Goal: Book appointment/travel/reservation

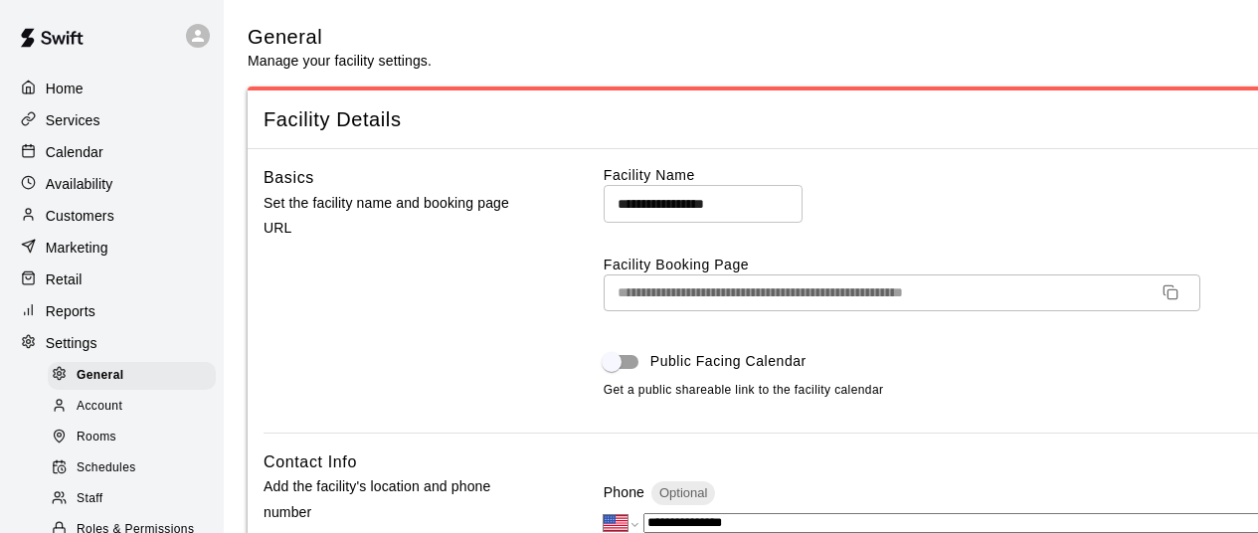
select select "**"
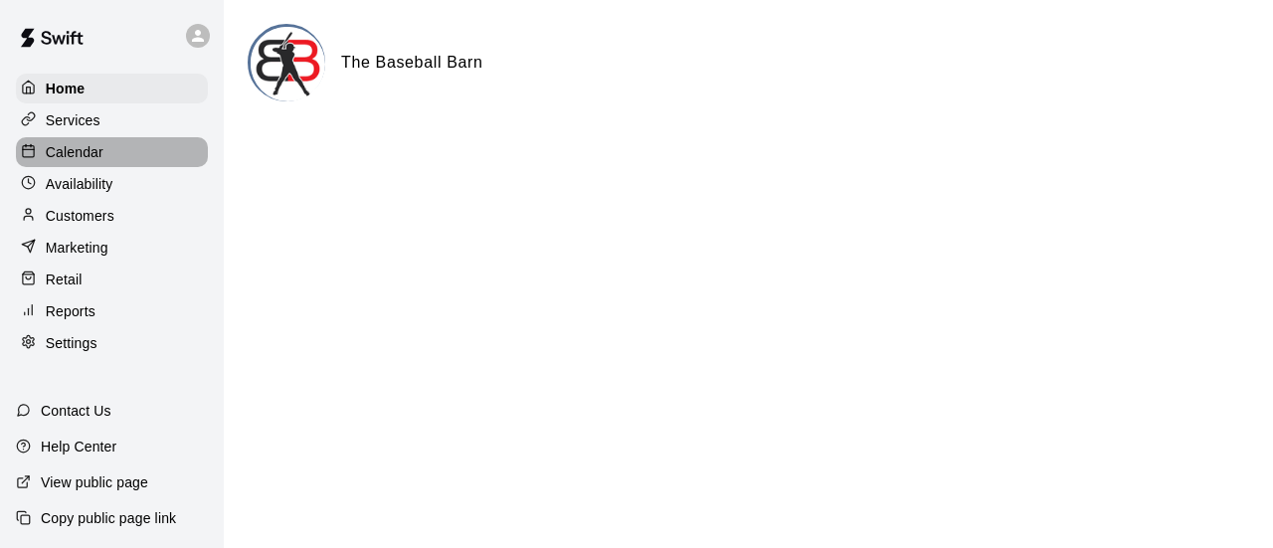
click at [90, 152] on p "Calendar" at bounding box center [75, 152] width 58 height 20
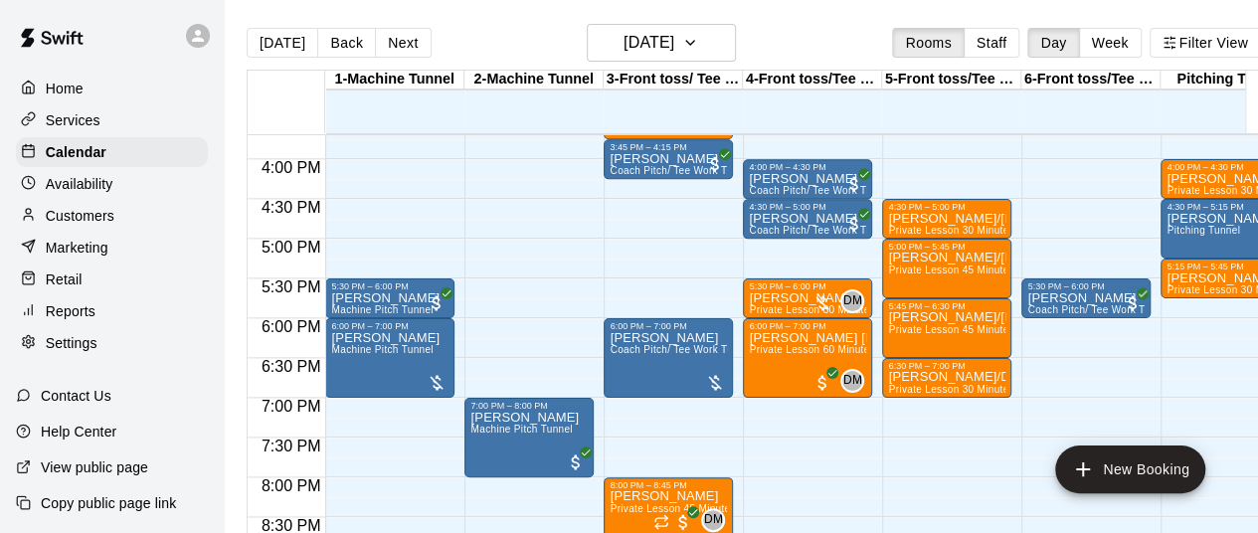
scroll to position [1269, 0]
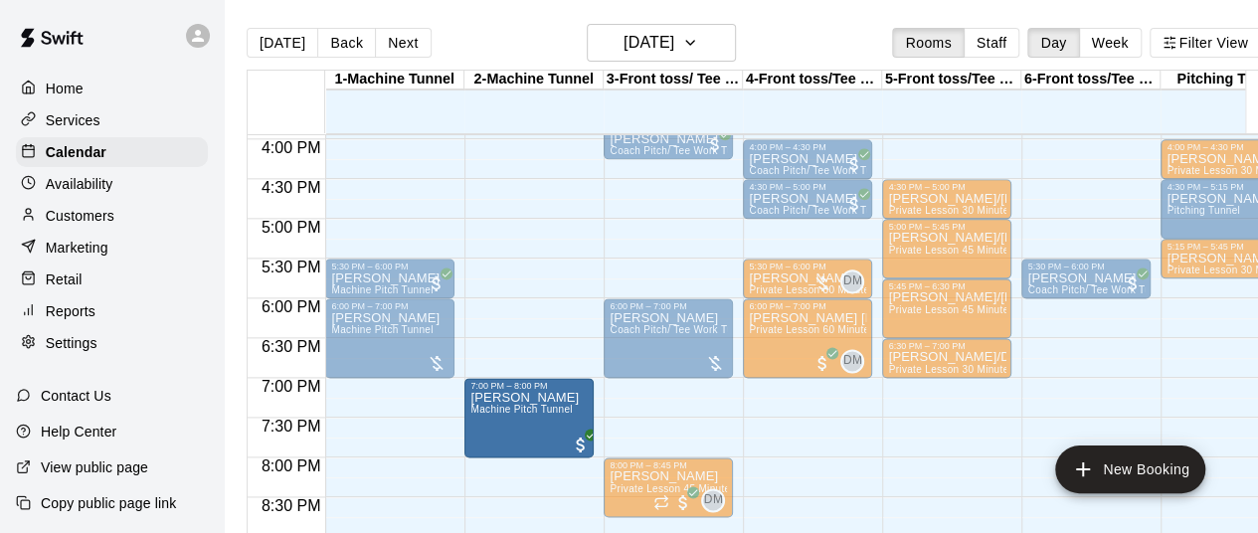
drag, startPoint x: 526, startPoint y: 424, endPoint x: 477, endPoint y: 425, distance: 48.7
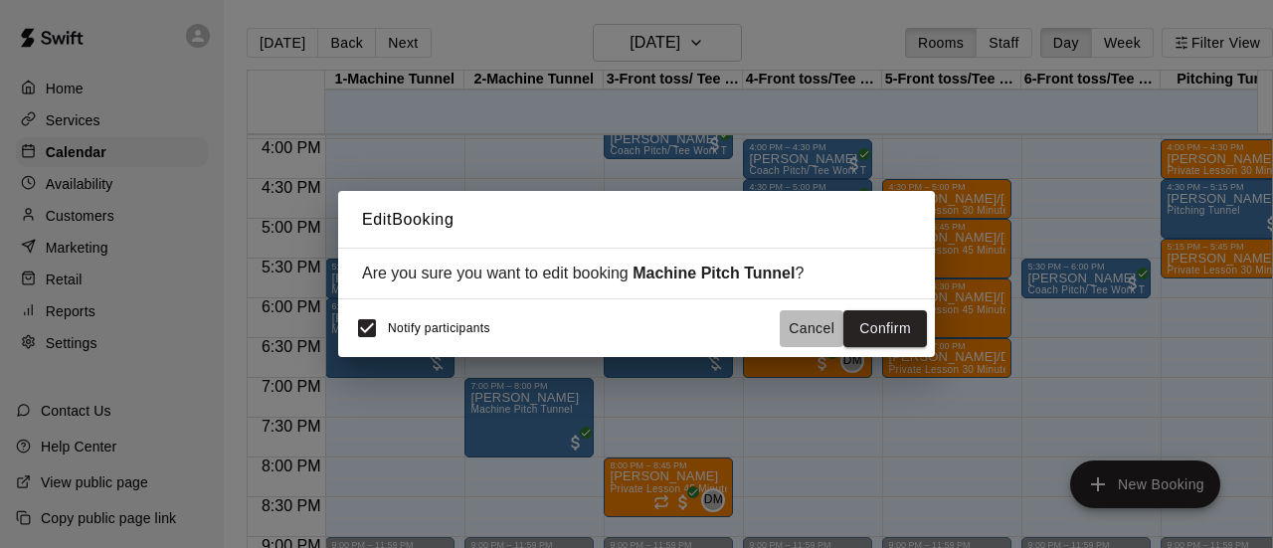
click at [802, 325] on button "Cancel" at bounding box center [812, 328] width 64 height 37
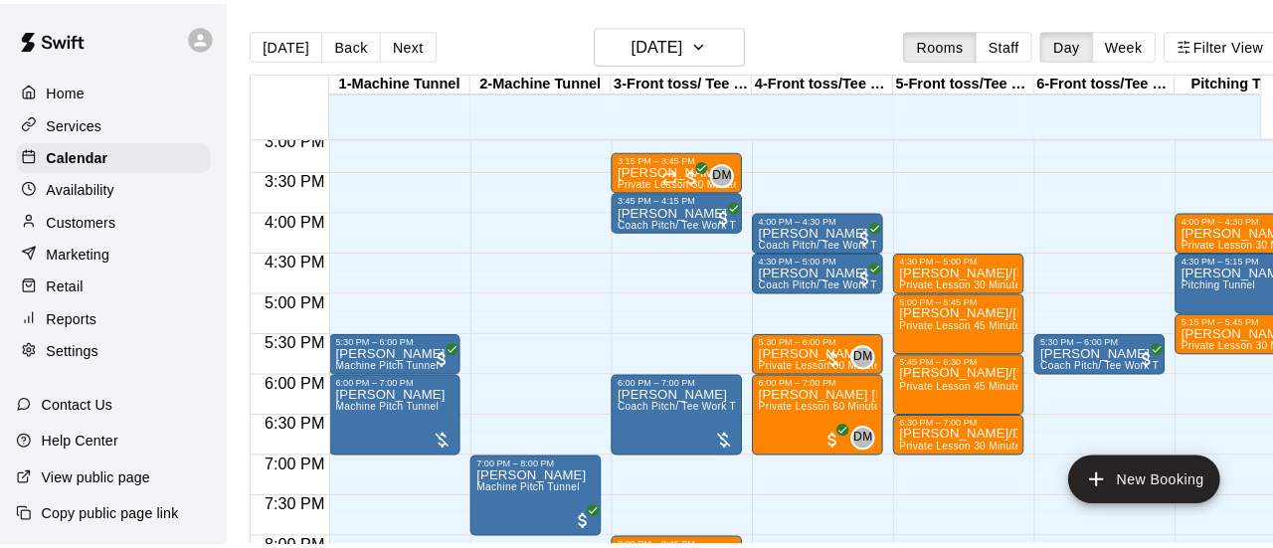
scroll to position [1265, 0]
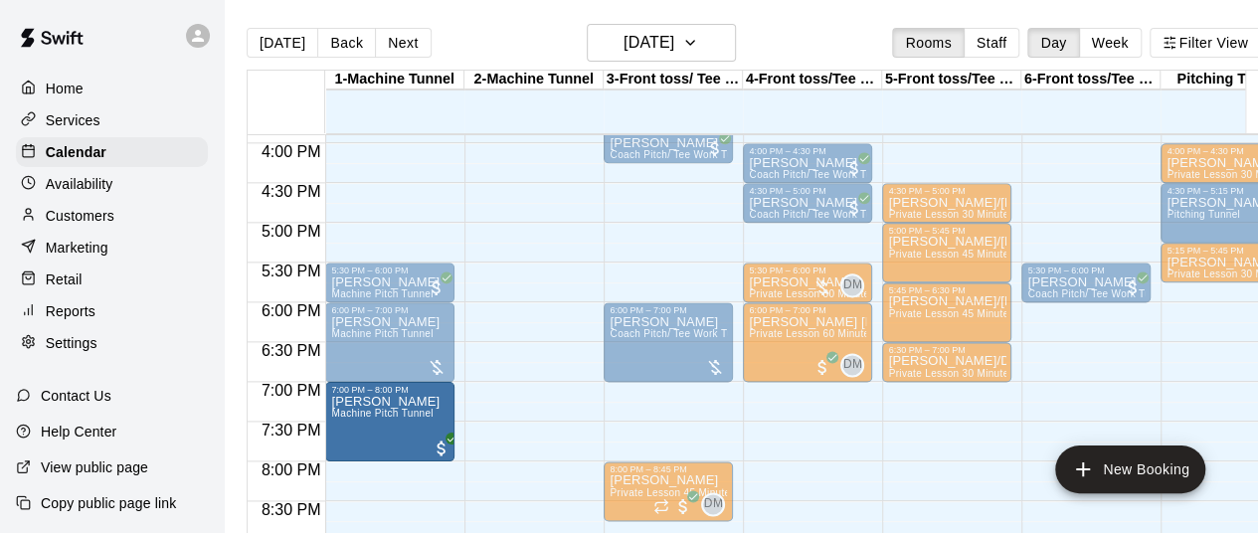
drag, startPoint x: 500, startPoint y: 430, endPoint x: 426, endPoint y: 429, distance: 74.6
drag, startPoint x: 510, startPoint y: 416, endPoint x: 396, endPoint y: 421, distance: 114.5
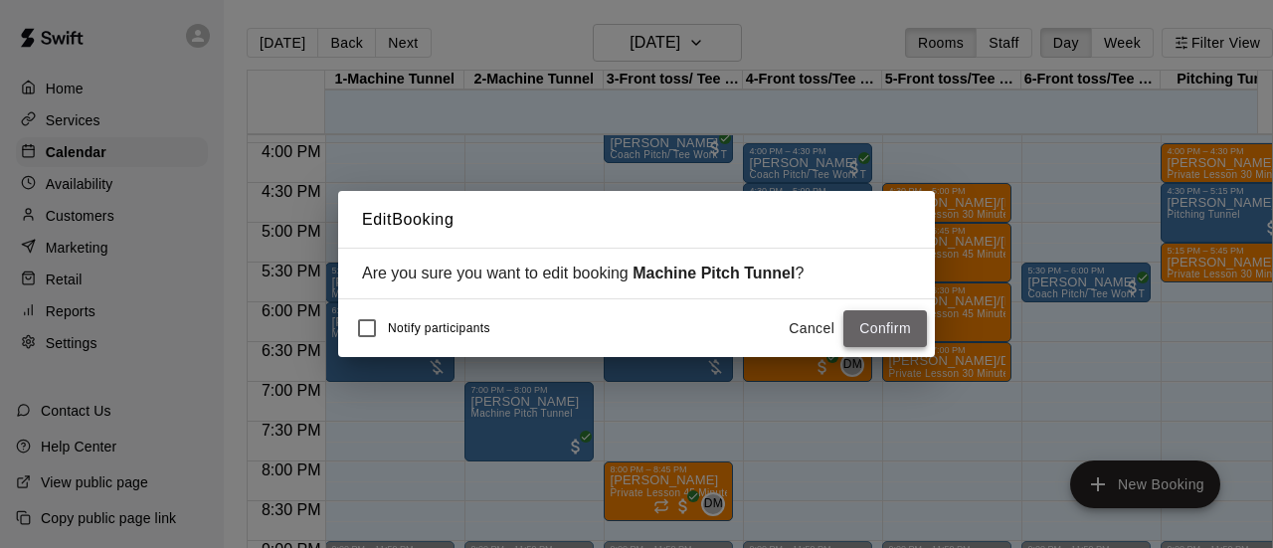
click at [883, 329] on button "Confirm" at bounding box center [885, 328] width 84 height 37
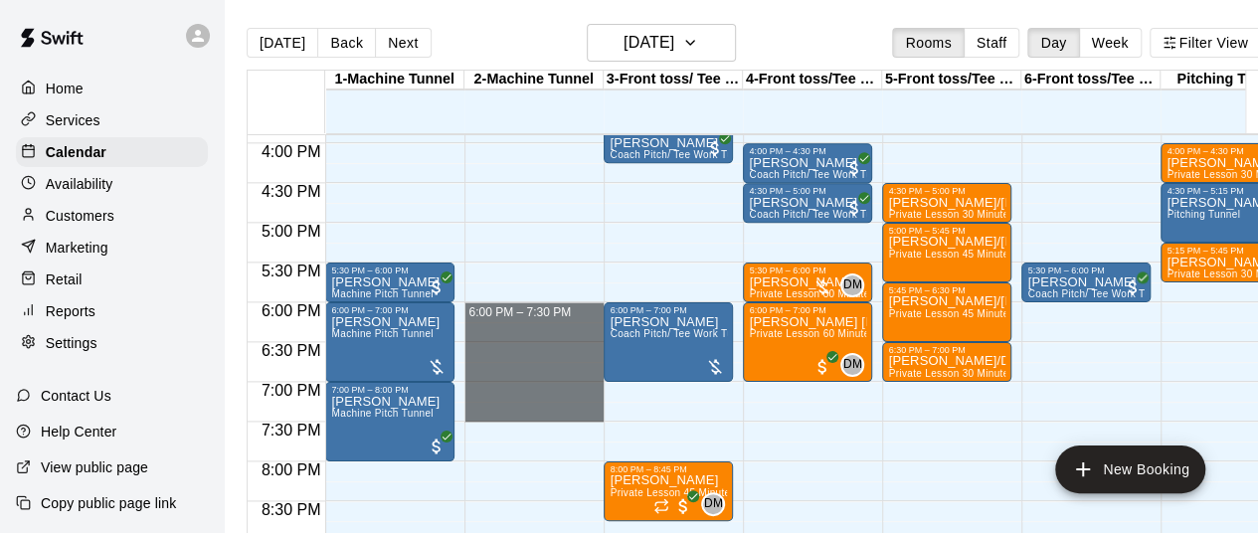
drag, startPoint x: 496, startPoint y: 312, endPoint x: 515, endPoint y: 415, distance: 104.2
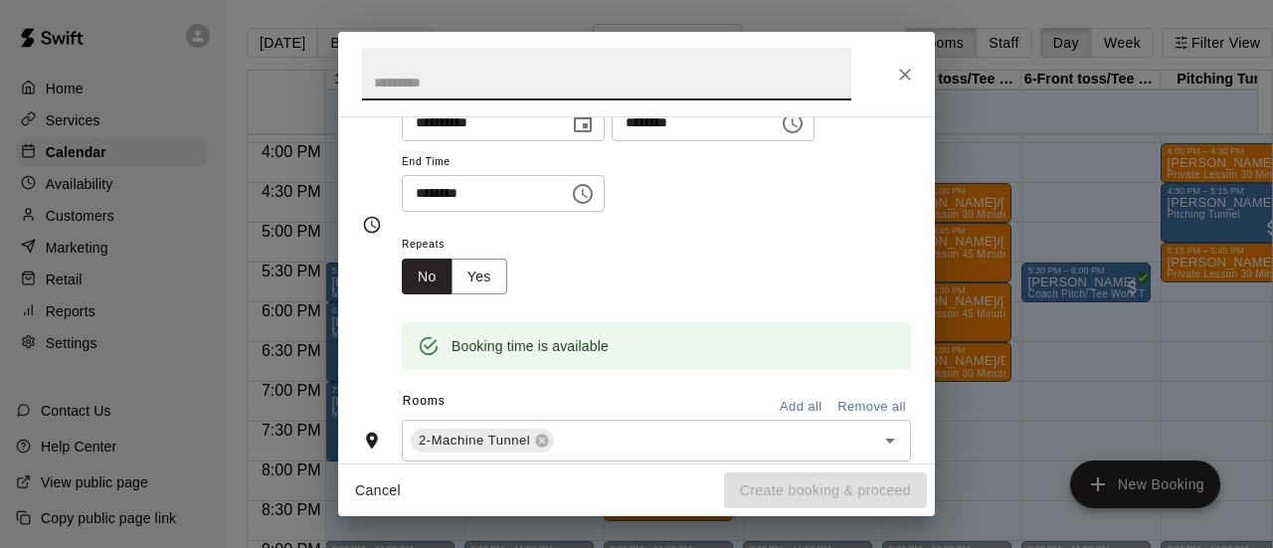
scroll to position [209, 0]
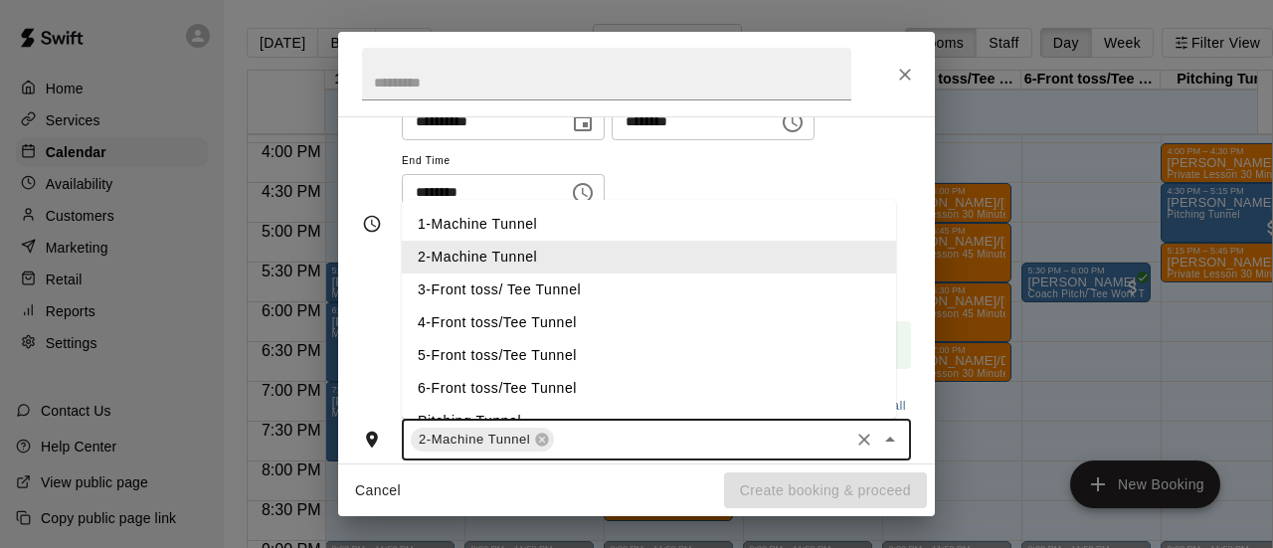
click at [585, 443] on input "text" at bounding box center [701, 440] width 289 height 25
click at [456, 375] on li "6-Front toss/Tee Tunnel" at bounding box center [649, 388] width 494 height 33
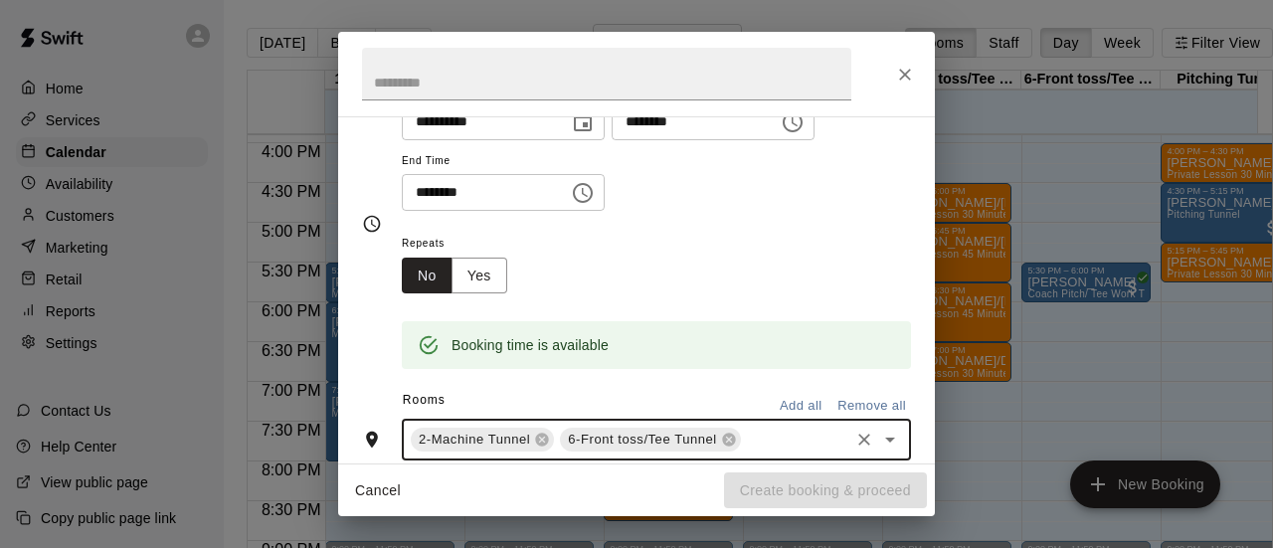
click at [767, 443] on input "text" at bounding box center [795, 440] width 102 height 25
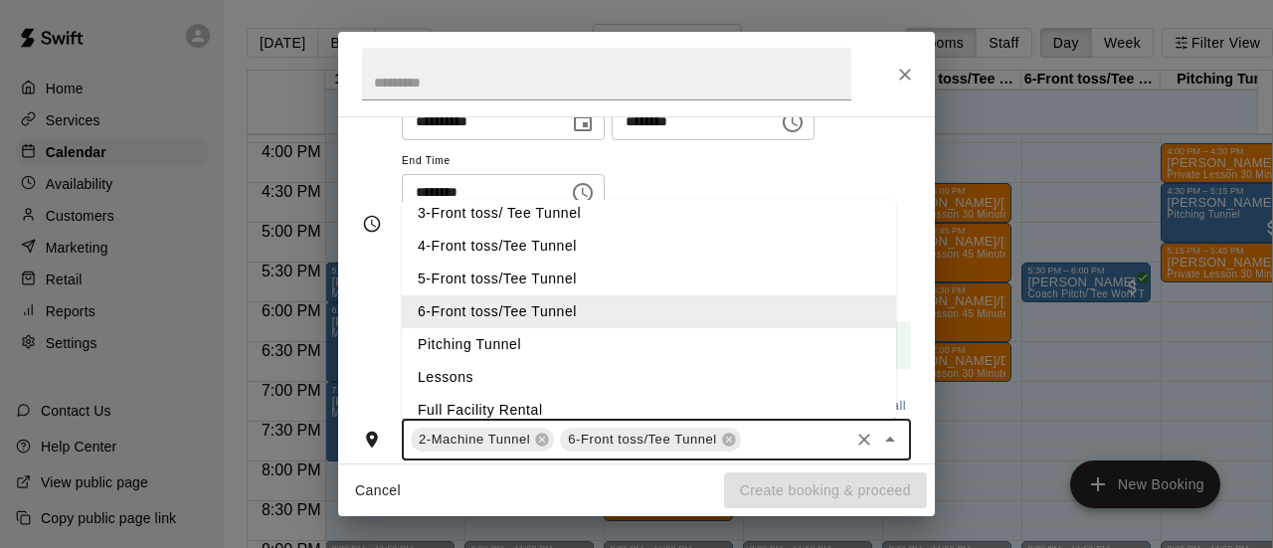
scroll to position [78, 0]
click at [535, 346] on li "Pitching Tunnel" at bounding box center [649, 343] width 494 height 33
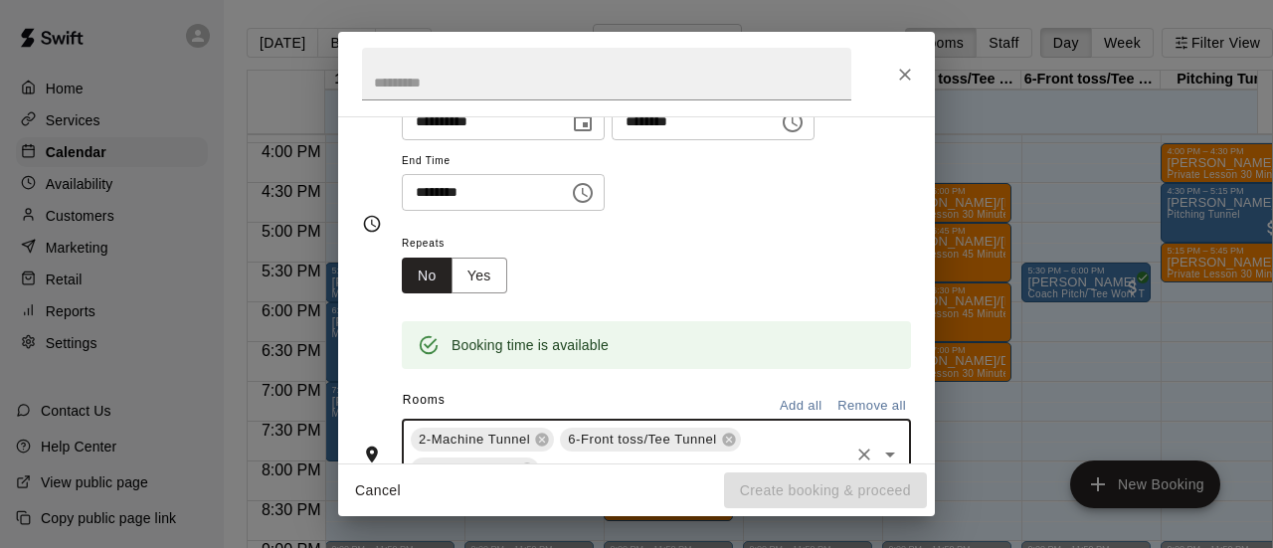
scroll to position [0, 0]
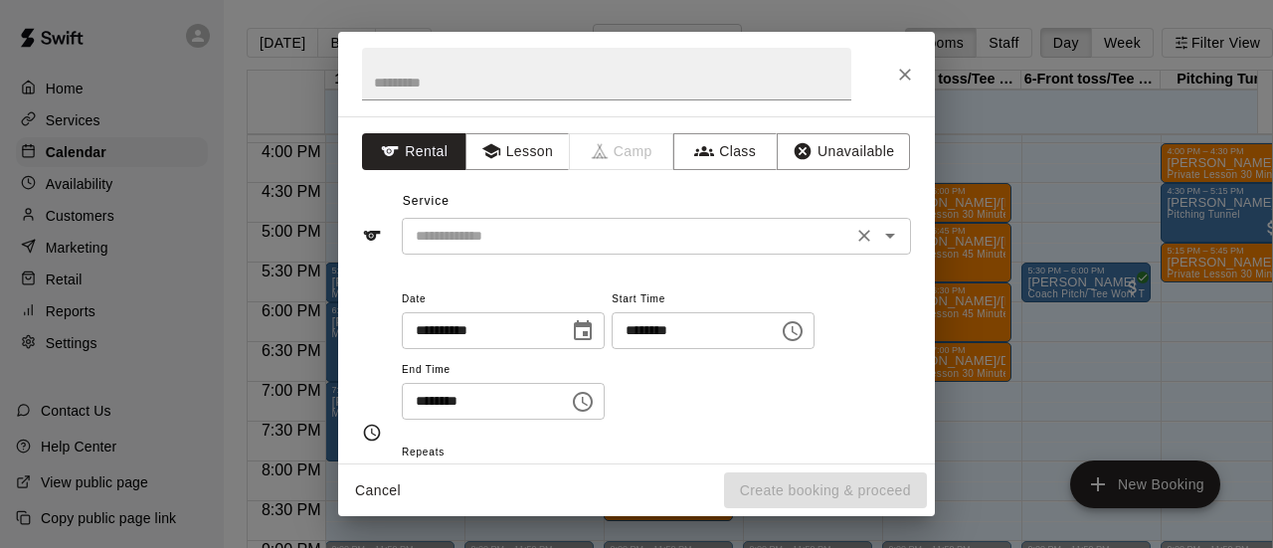
click at [523, 253] on div "​" at bounding box center [656, 236] width 509 height 37
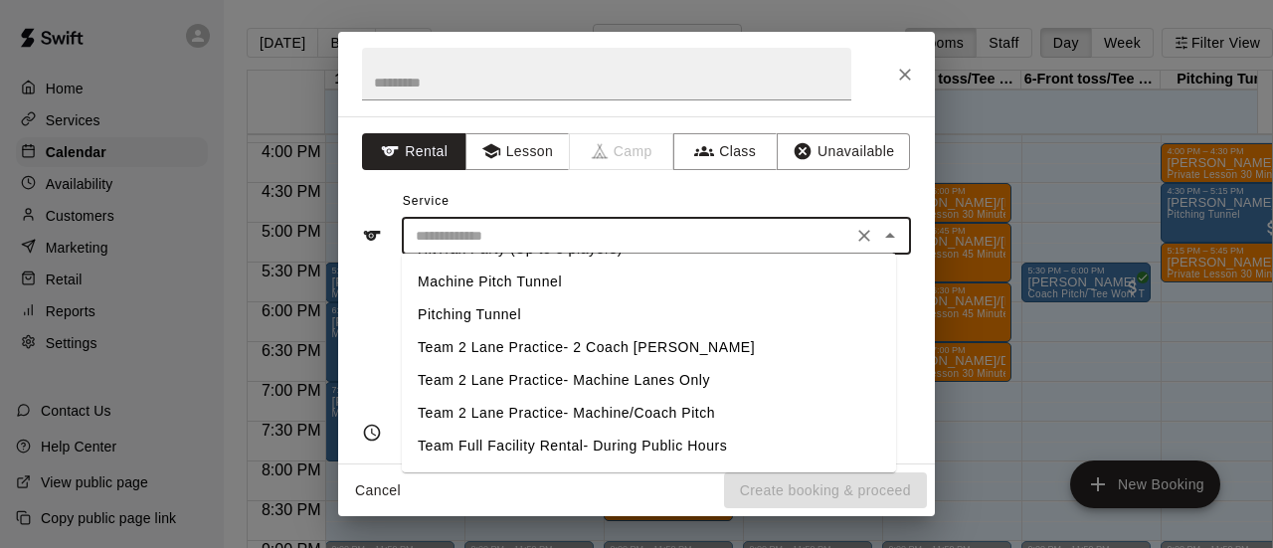
scroll to position [154, 0]
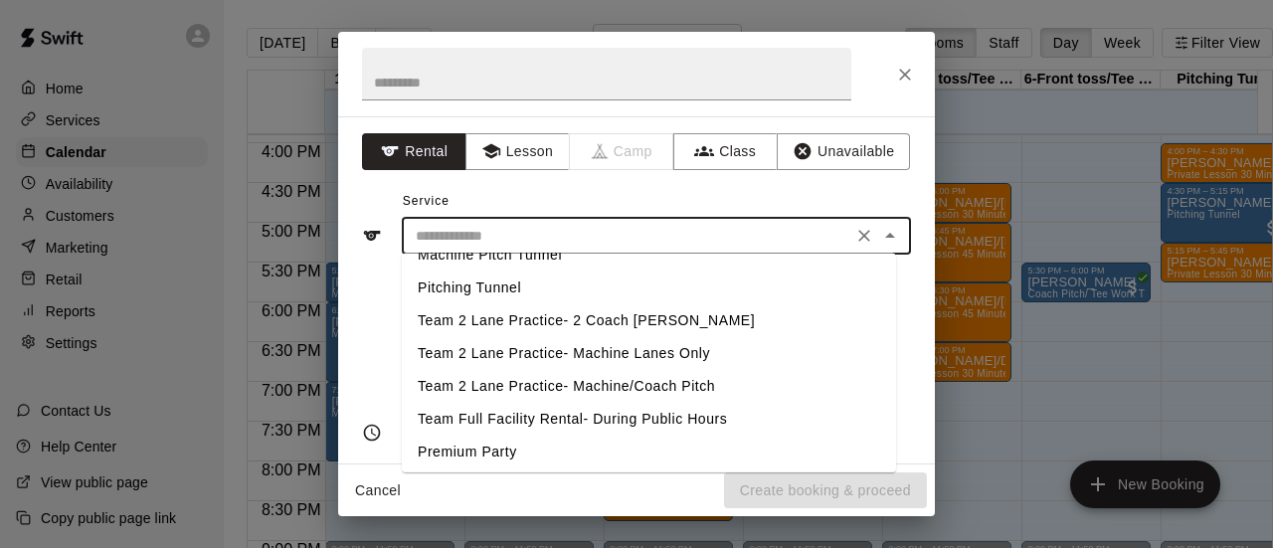
click at [599, 379] on li "Team 2 Lane Practice- Machine/Coach Pitch" at bounding box center [649, 386] width 494 height 33
type input "**********"
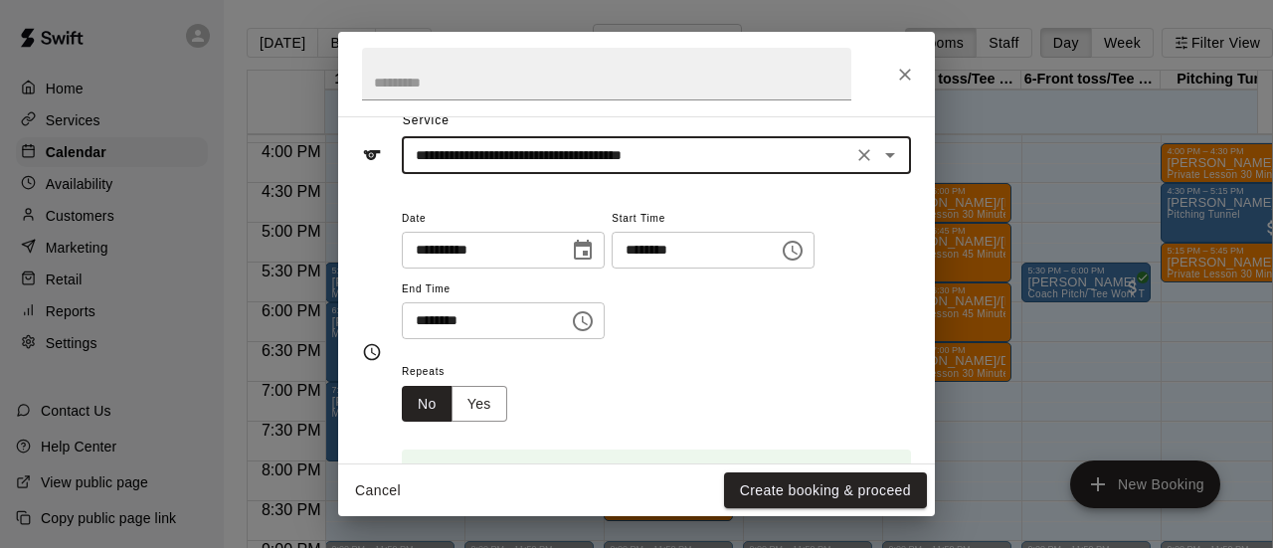
scroll to position [82, 0]
click at [774, 496] on button "Create booking & proceed" at bounding box center [825, 490] width 203 height 37
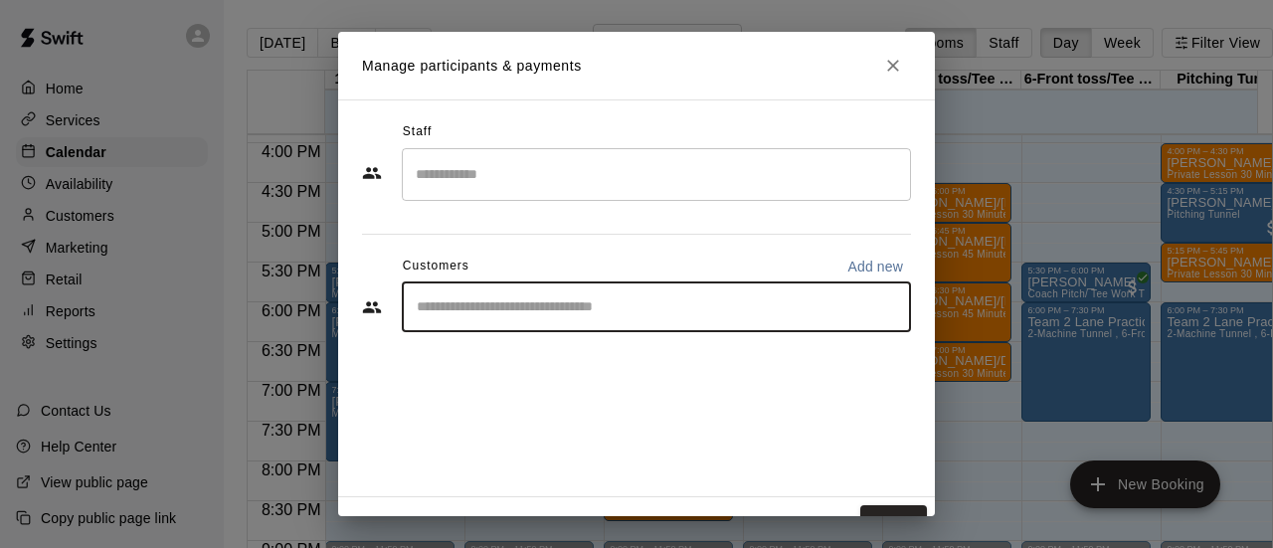
click at [478, 308] on input "Start typing to search customers..." at bounding box center [656, 307] width 491 height 20
click at [428, 300] on input "Start typing to search customers..." at bounding box center [656, 307] width 491 height 20
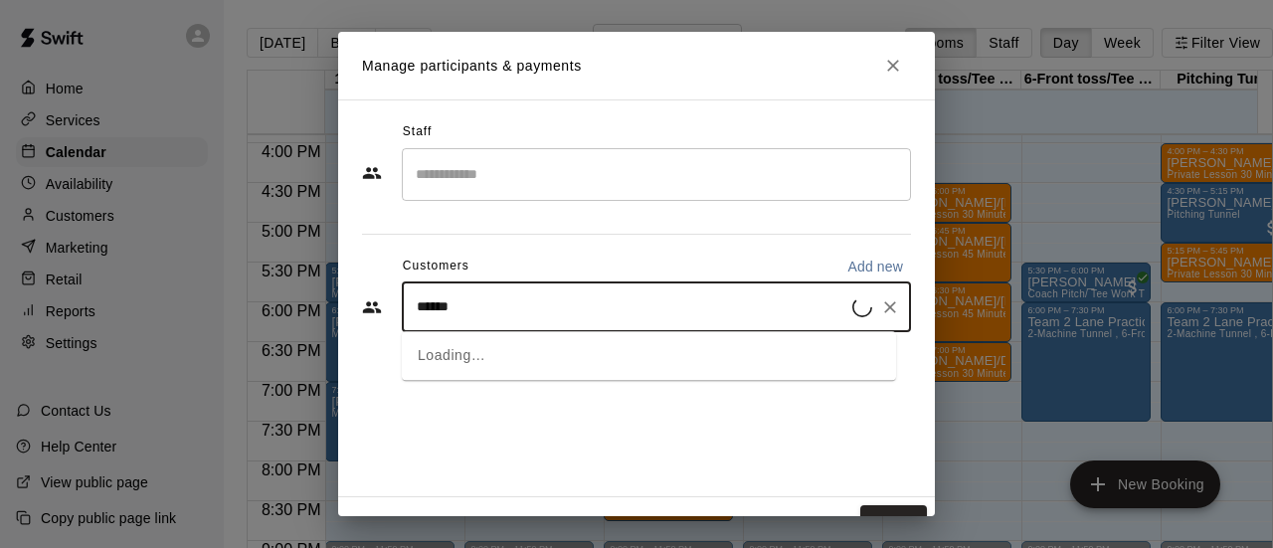
type input "*******"
drag, startPoint x: 482, startPoint y: 311, endPoint x: 406, endPoint y: 304, distance: 76.9
click at [406, 304] on div "******* ​" at bounding box center [656, 307] width 509 height 50
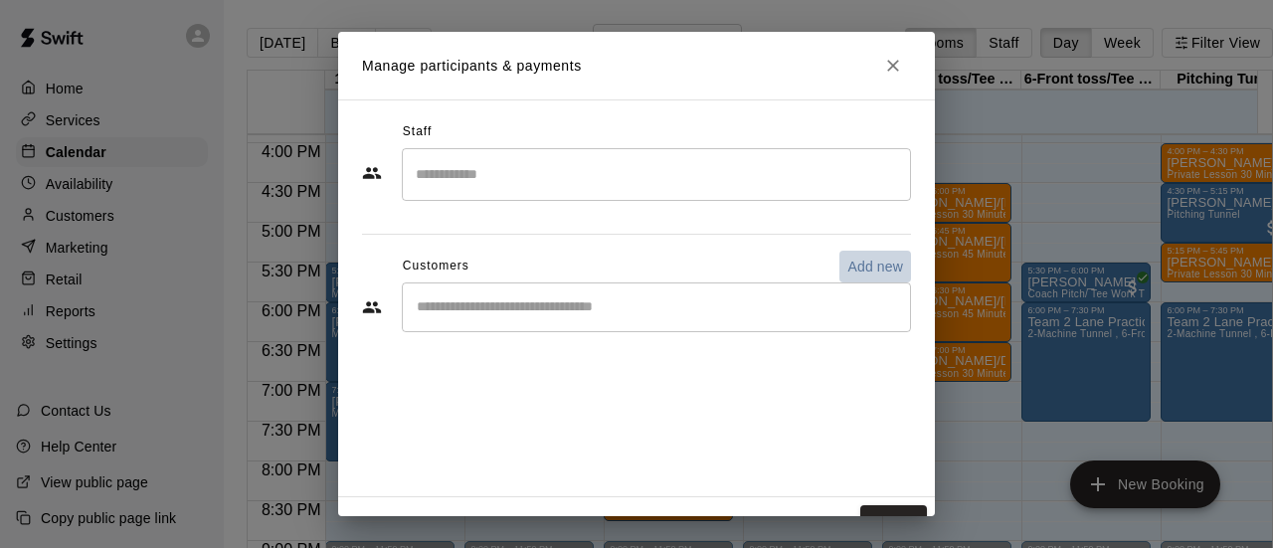
click at [867, 266] on p "Add new" at bounding box center [875, 267] width 56 height 20
select select "**"
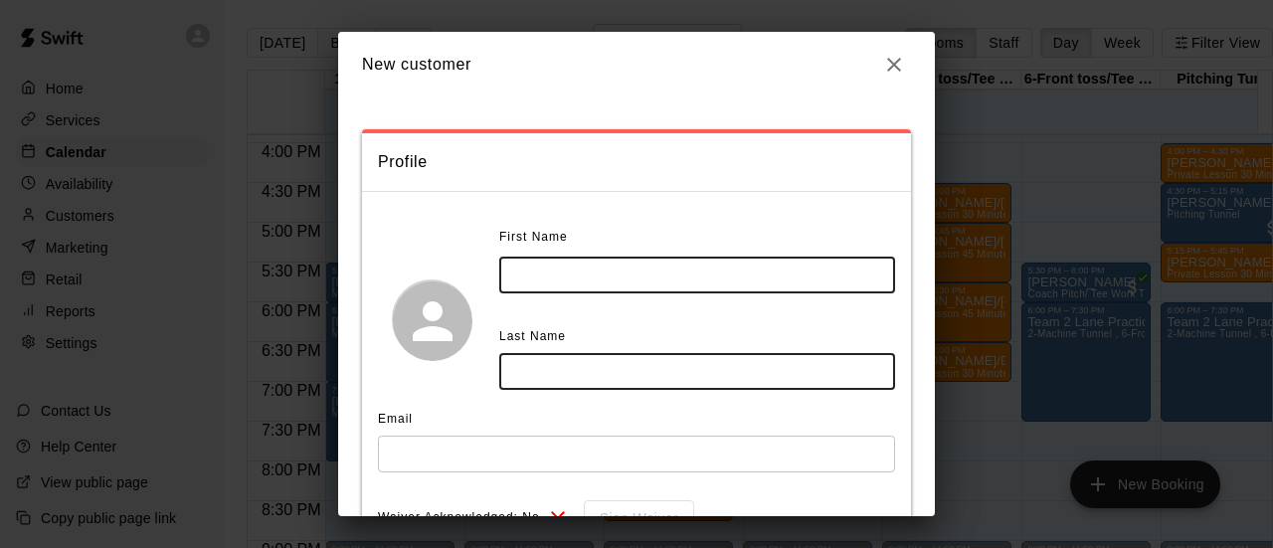
click at [528, 264] on input "text" at bounding box center [697, 275] width 396 height 37
type input "*"
click at [523, 272] on input "text" at bounding box center [697, 275] width 396 height 37
type input "*"
type input "********"
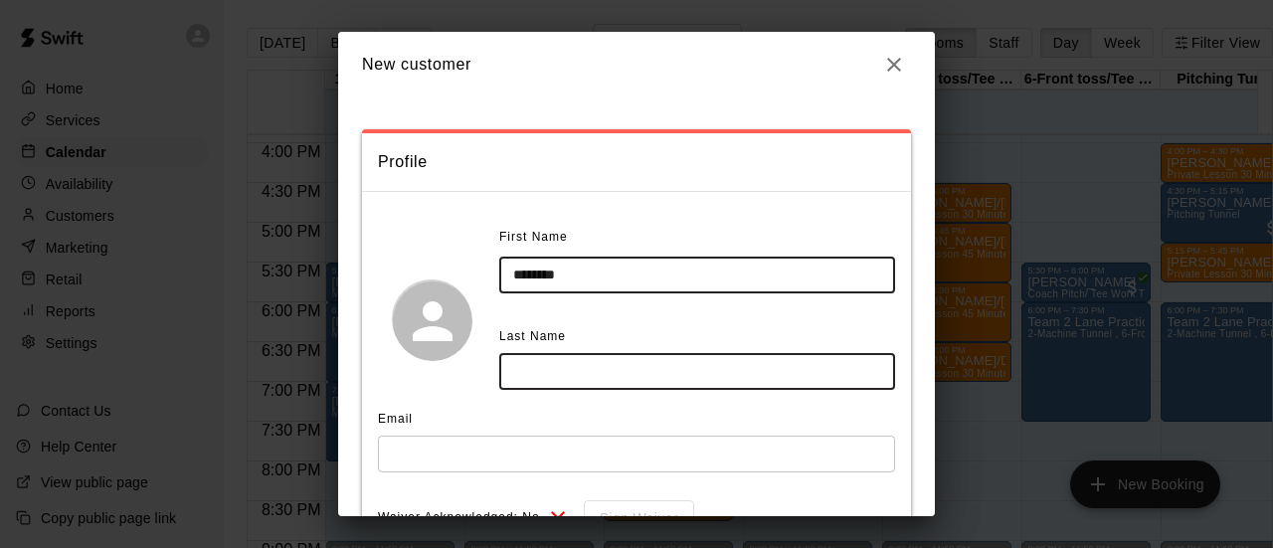
click at [525, 361] on input "text" at bounding box center [697, 371] width 396 height 37
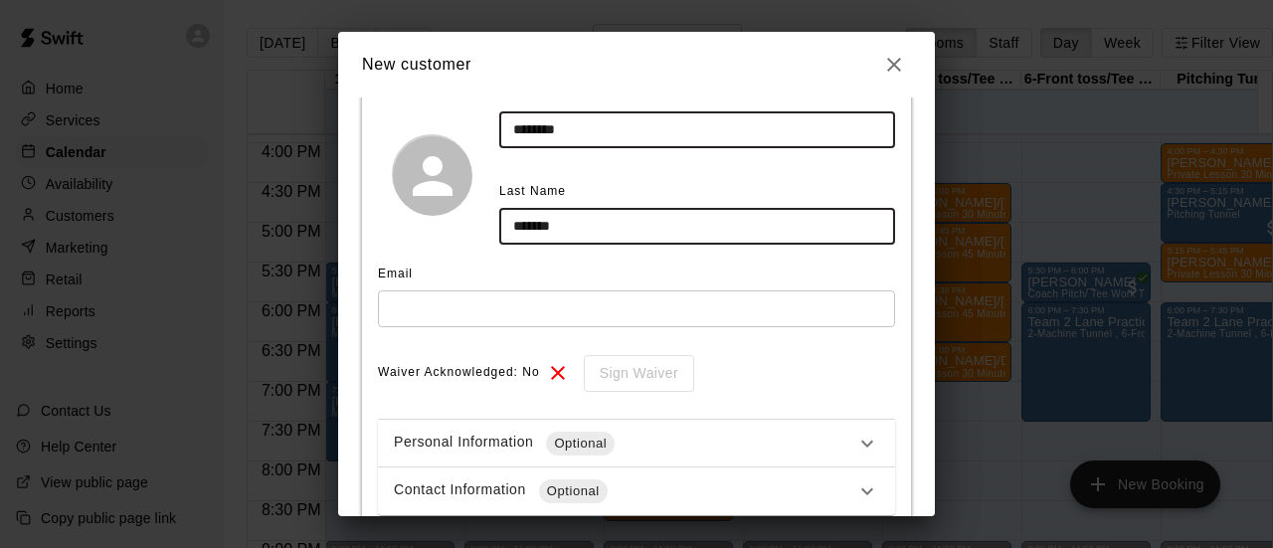
scroll to position [146, 0]
type input "*******"
click at [499, 303] on input "text" at bounding box center [636, 307] width 517 height 37
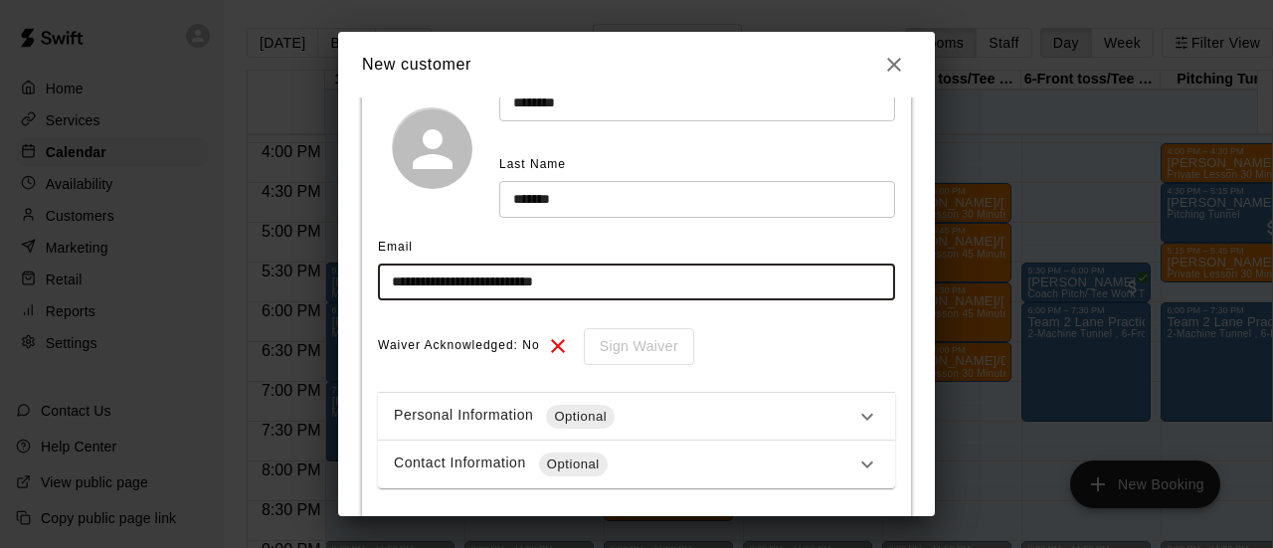
scroll to position [203, 0]
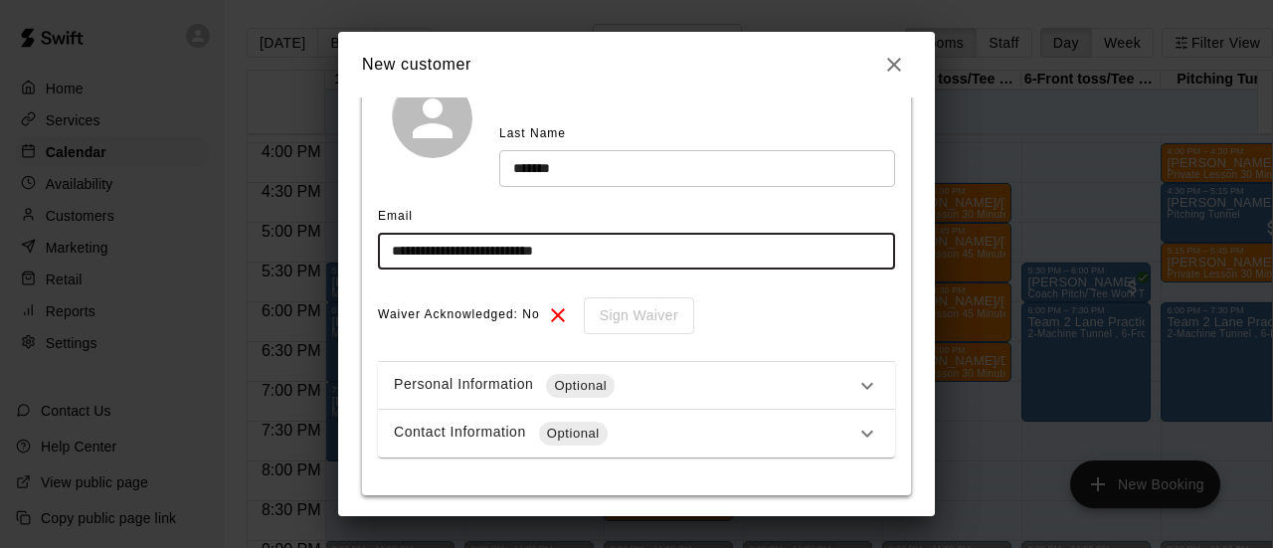
type input "**********"
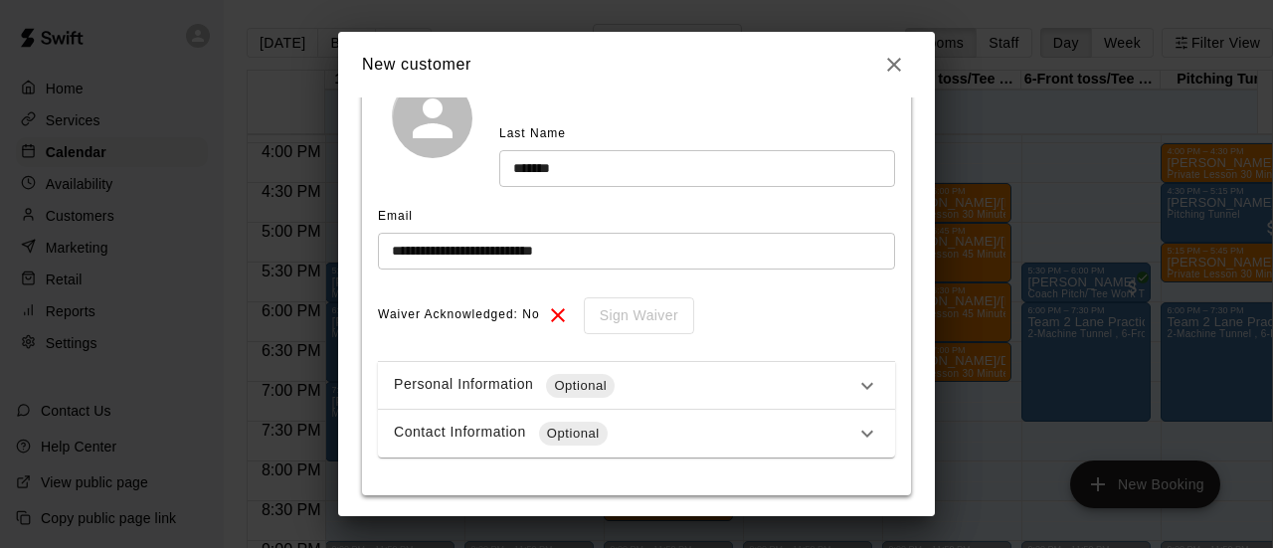
click at [660, 396] on div "Personal Information Optional" at bounding box center [624, 386] width 461 height 24
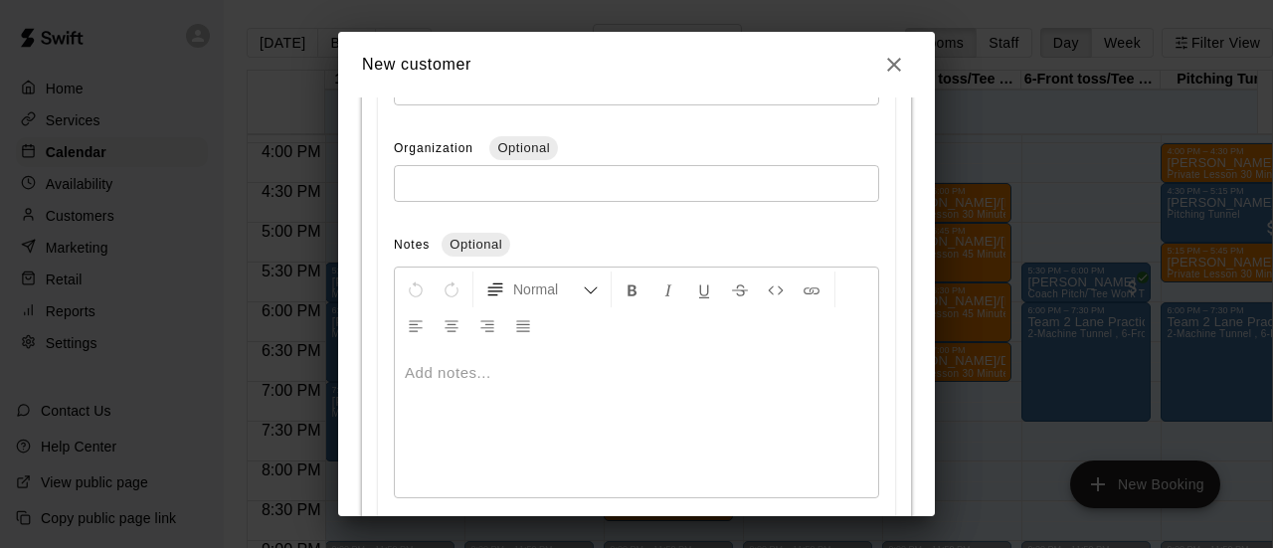
scroll to position [1018, 0]
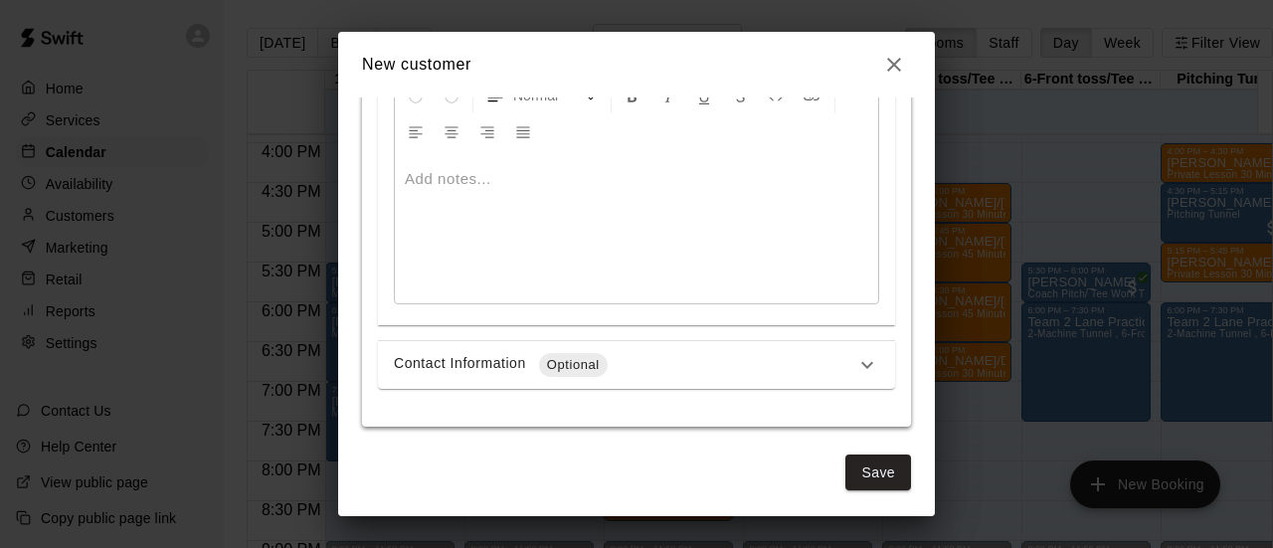
click at [533, 377] on div "Contact Information Optional" at bounding box center [636, 365] width 517 height 48
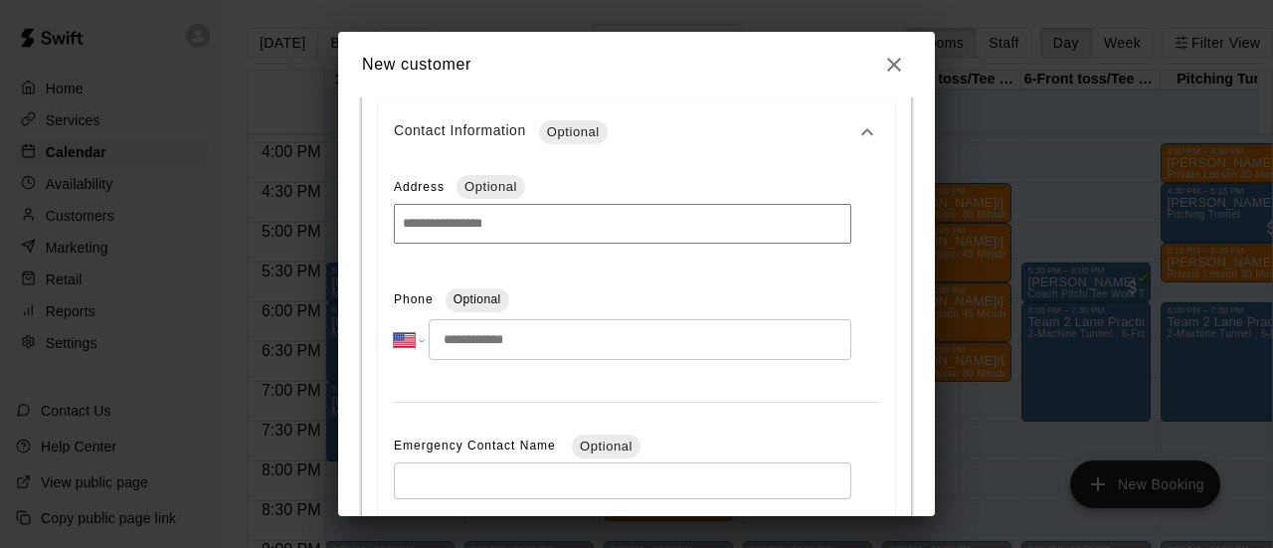
scroll to position [1261, 0]
click at [489, 339] on input "tel" at bounding box center [640, 337] width 423 height 41
type input "**********"
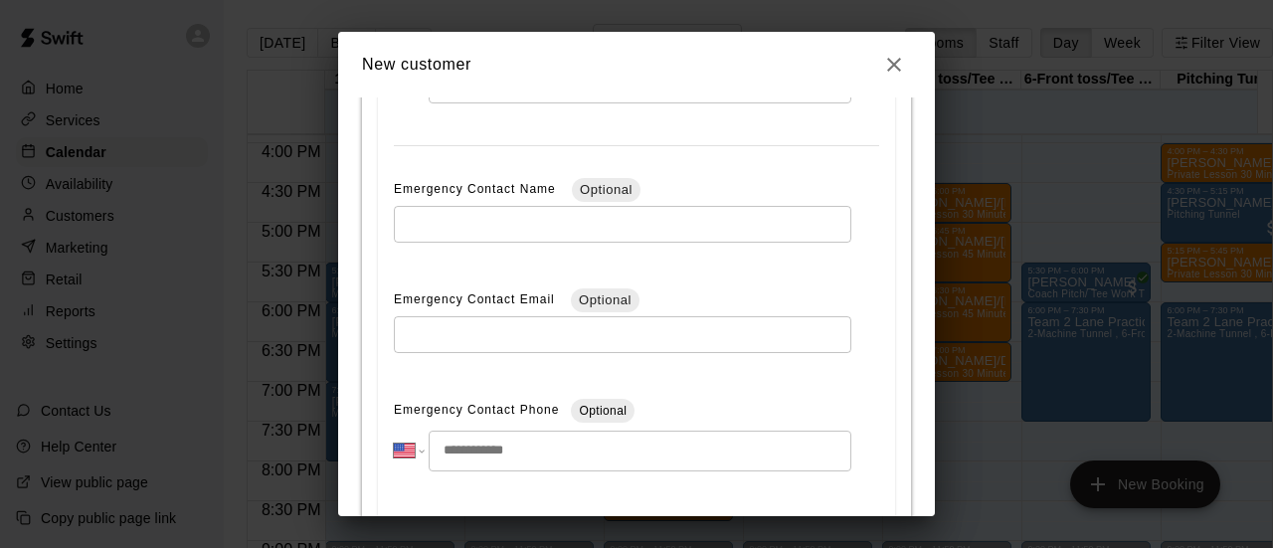
scroll to position [1643, 0]
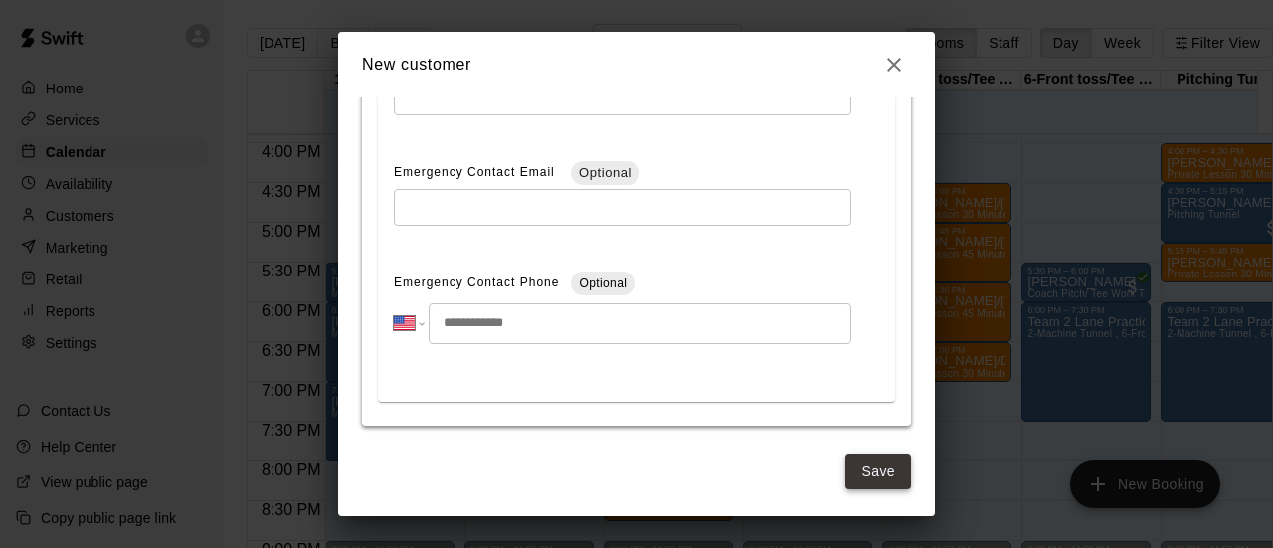
click at [865, 474] on button "Save" at bounding box center [878, 471] width 66 height 37
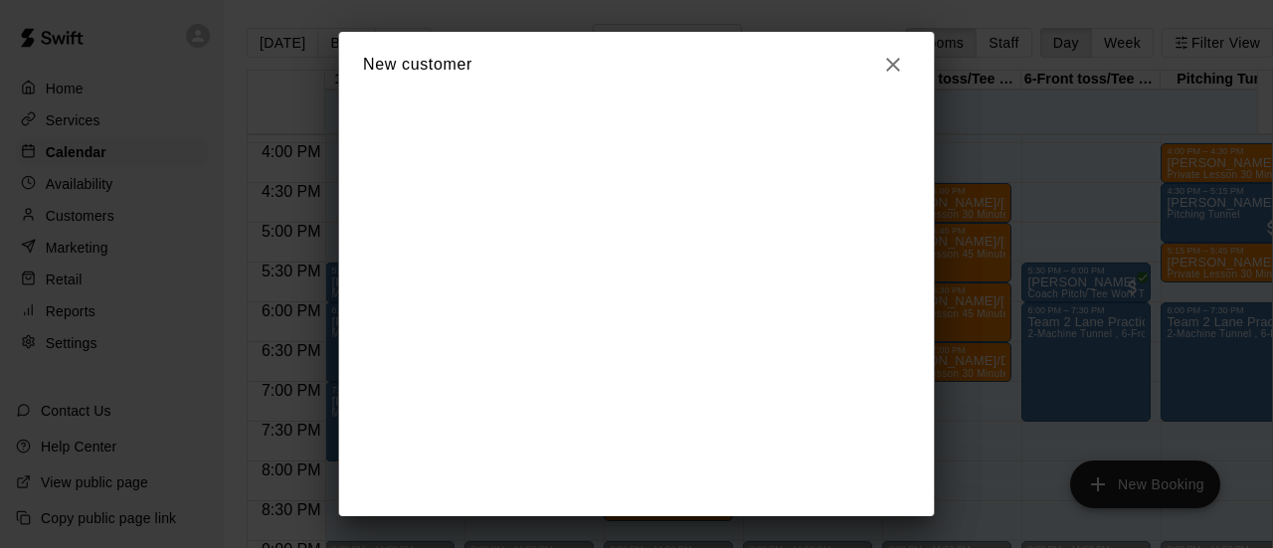
scroll to position [0, 0]
select select "**"
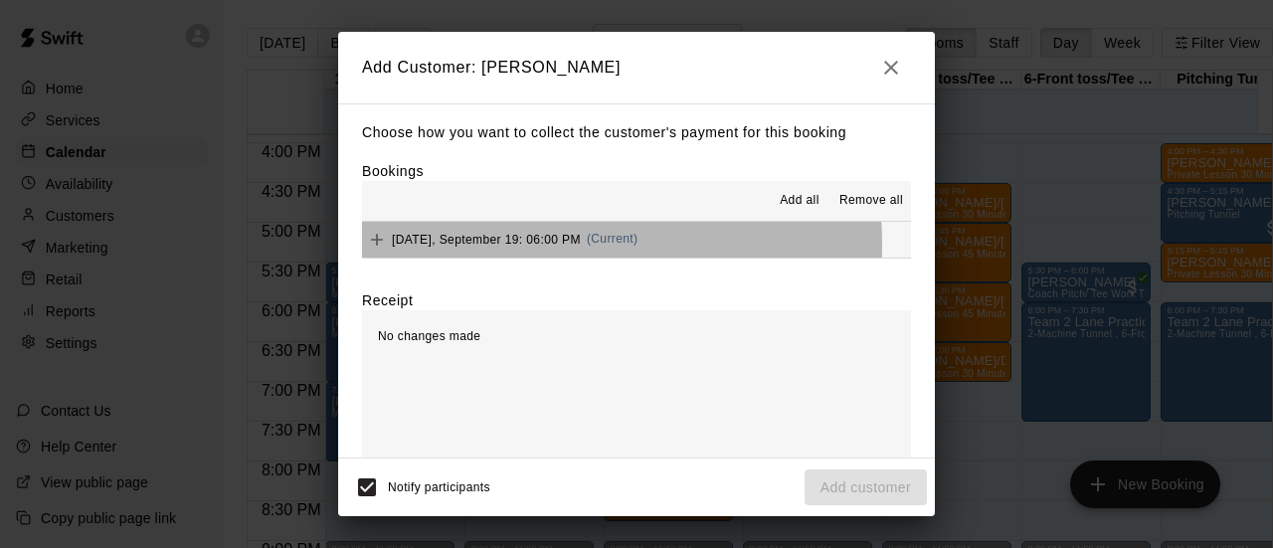
click at [488, 248] on div "Friday, September 19: 06:00 PM (Current)" at bounding box center [499, 240] width 275 height 30
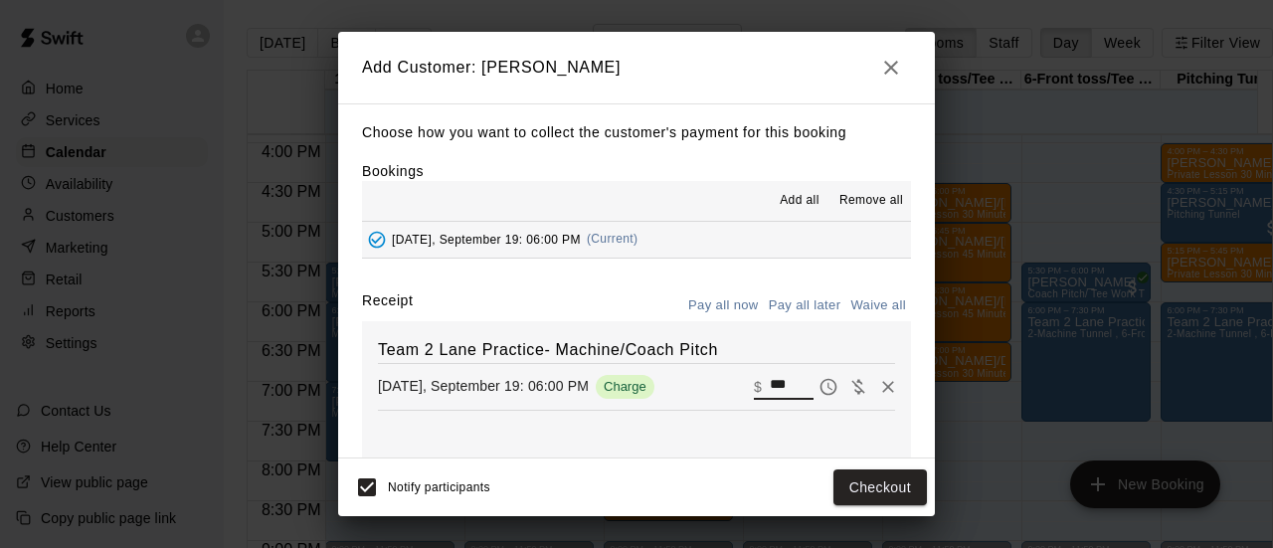
click at [770, 388] on input "***" at bounding box center [792, 386] width 44 height 26
type input "*"
type input "***"
click at [865, 474] on button "Checkout" at bounding box center [879, 487] width 93 height 37
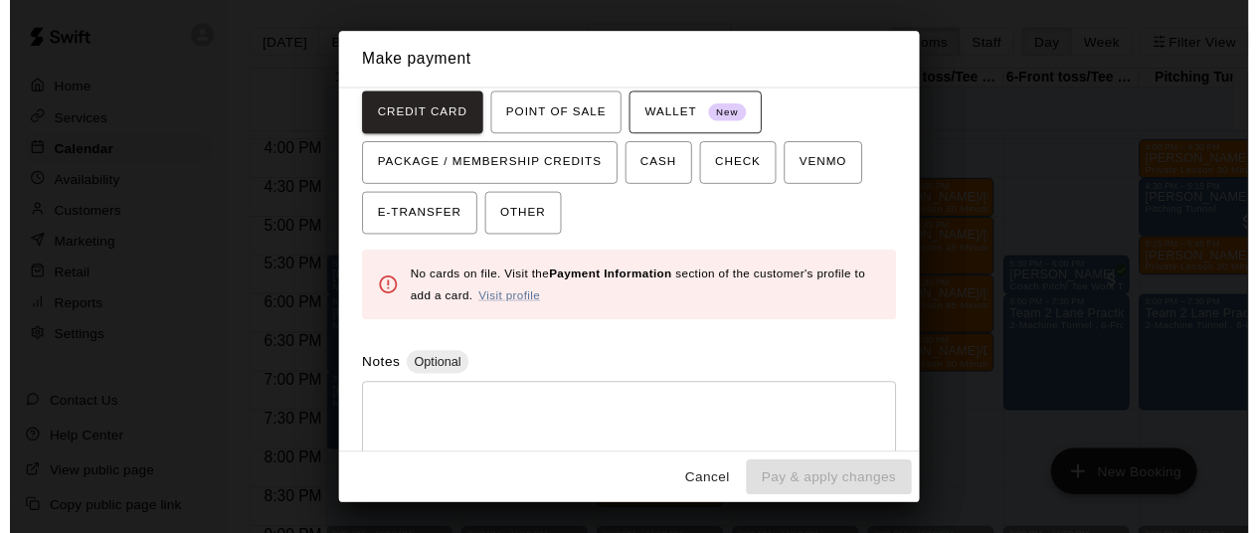
scroll to position [173, 0]
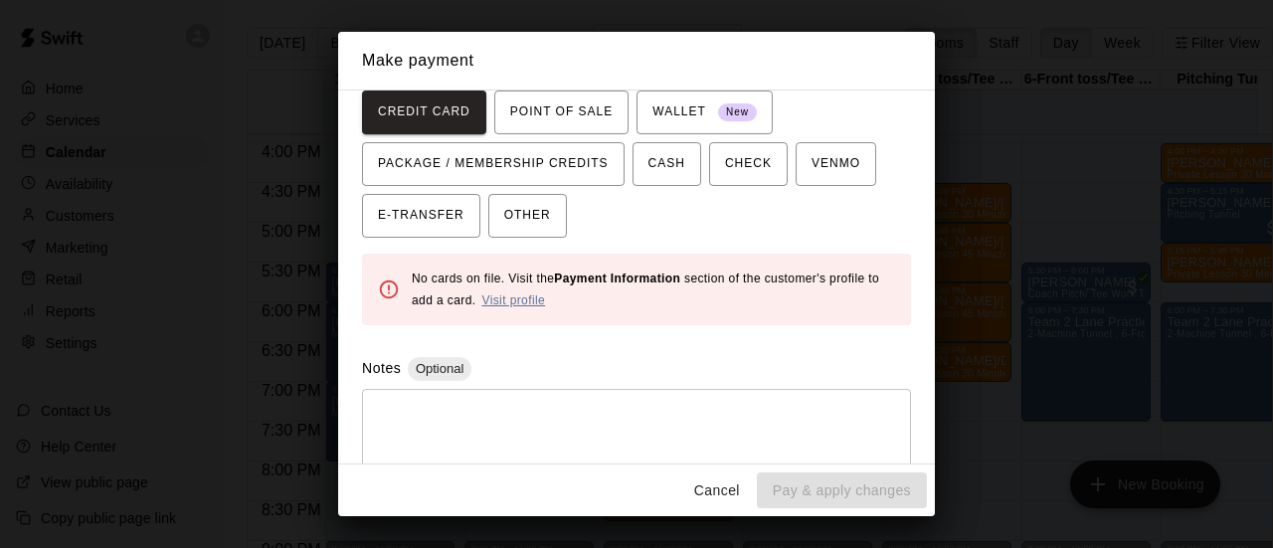
click at [525, 301] on link "Visit profile" at bounding box center [513, 300] width 64 height 14
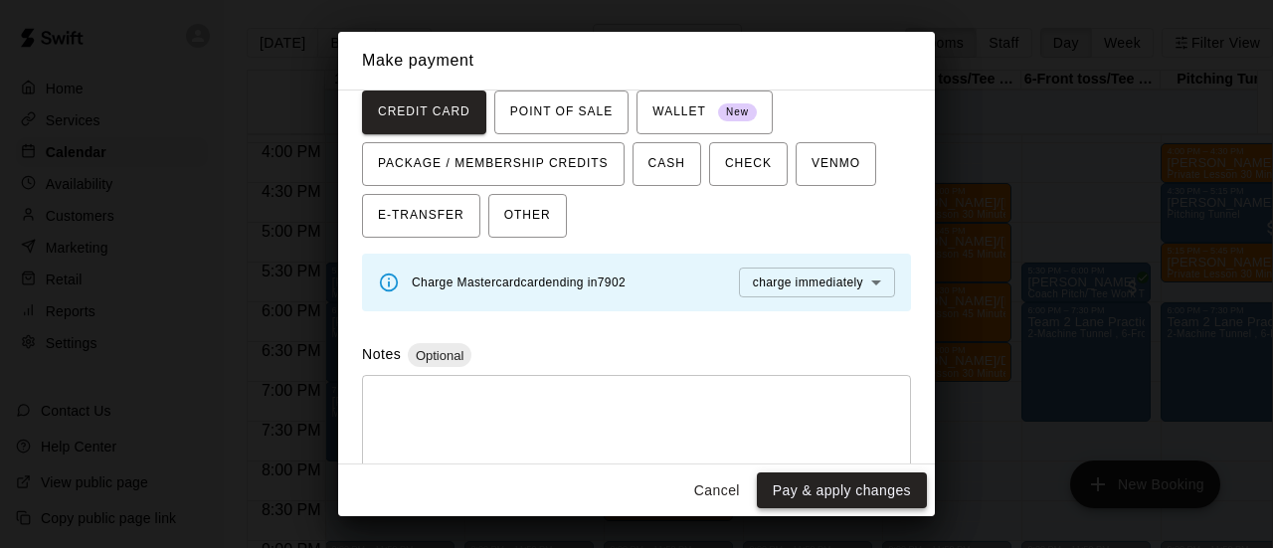
click at [789, 495] on button "Pay & apply changes" at bounding box center [842, 490] width 170 height 37
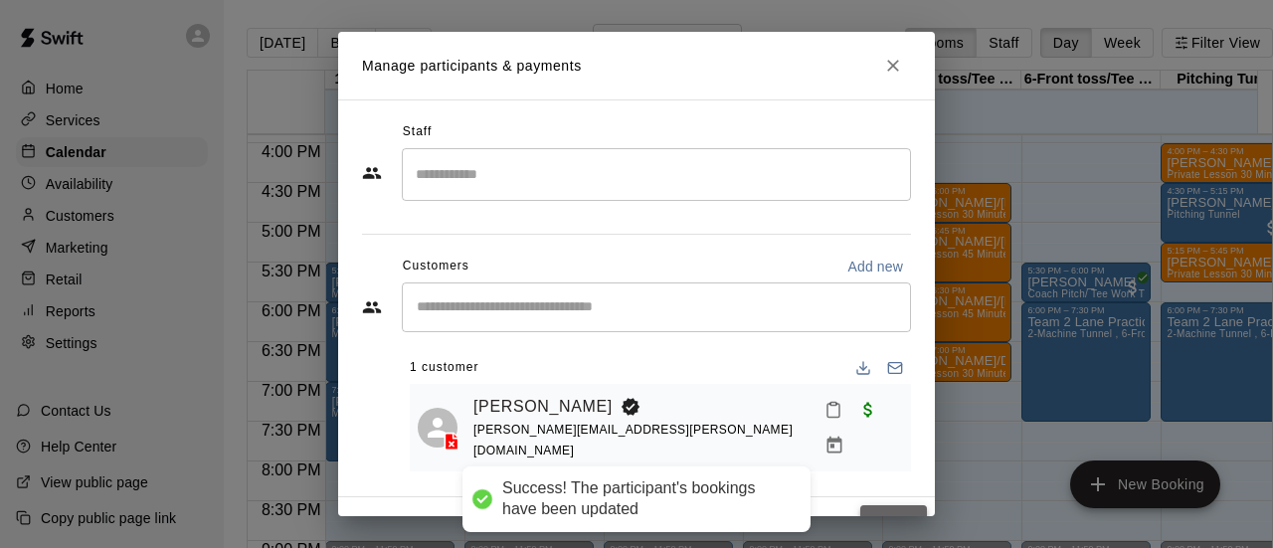
click at [897, 510] on button "Done" at bounding box center [893, 523] width 67 height 37
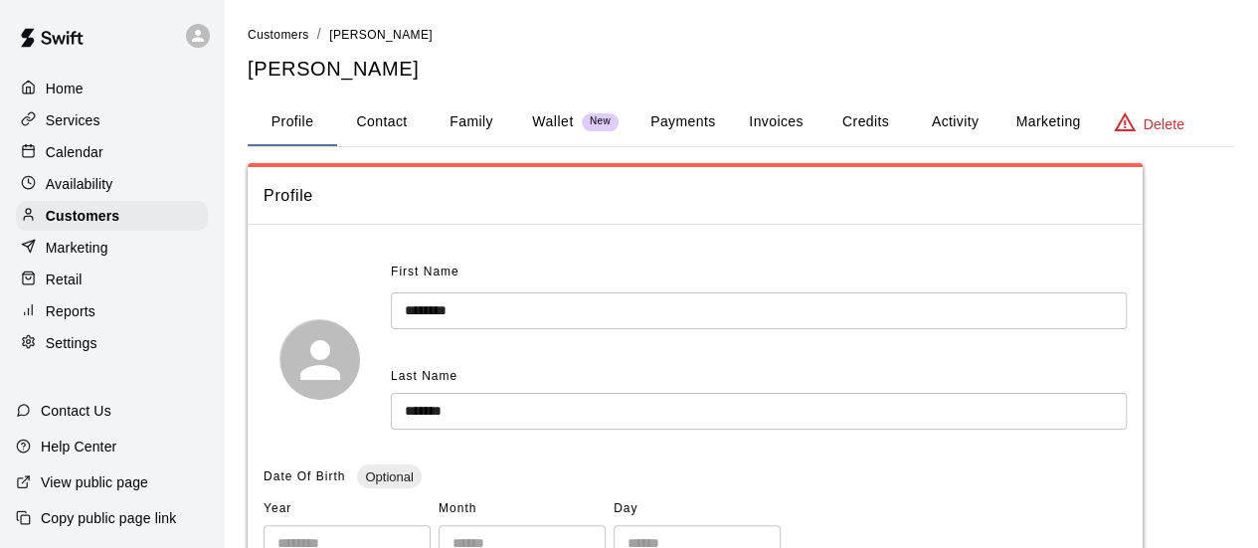
click at [687, 121] on button "Payments" at bounding box center [682, 122] width 96 height 48
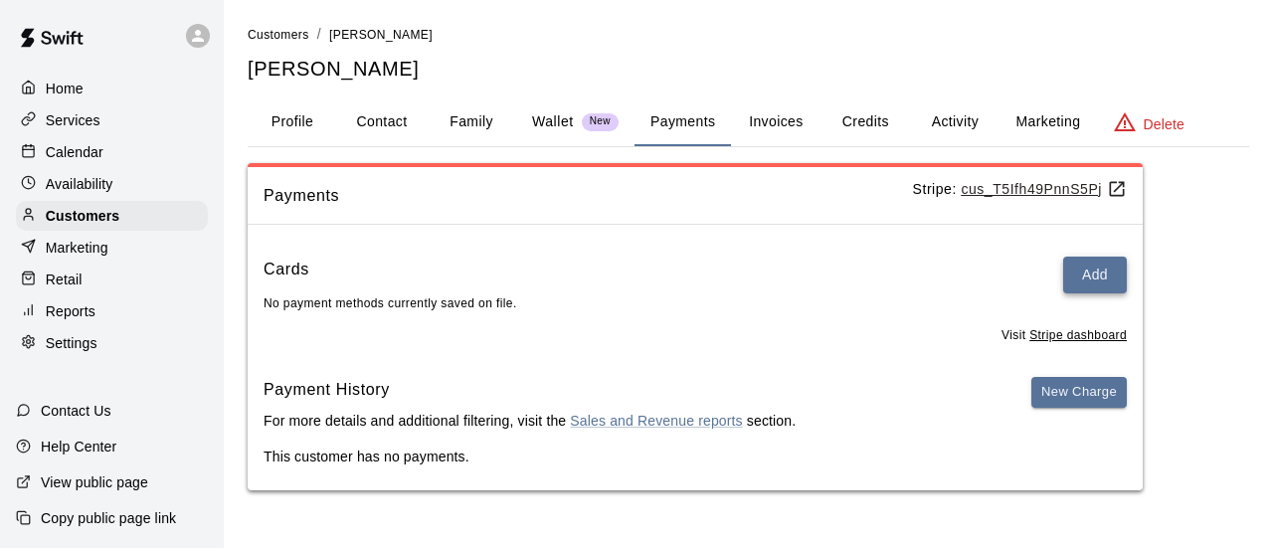
click at [1116, 273] on button "Add" at bounding box center [1095, 275] width 64 height 37
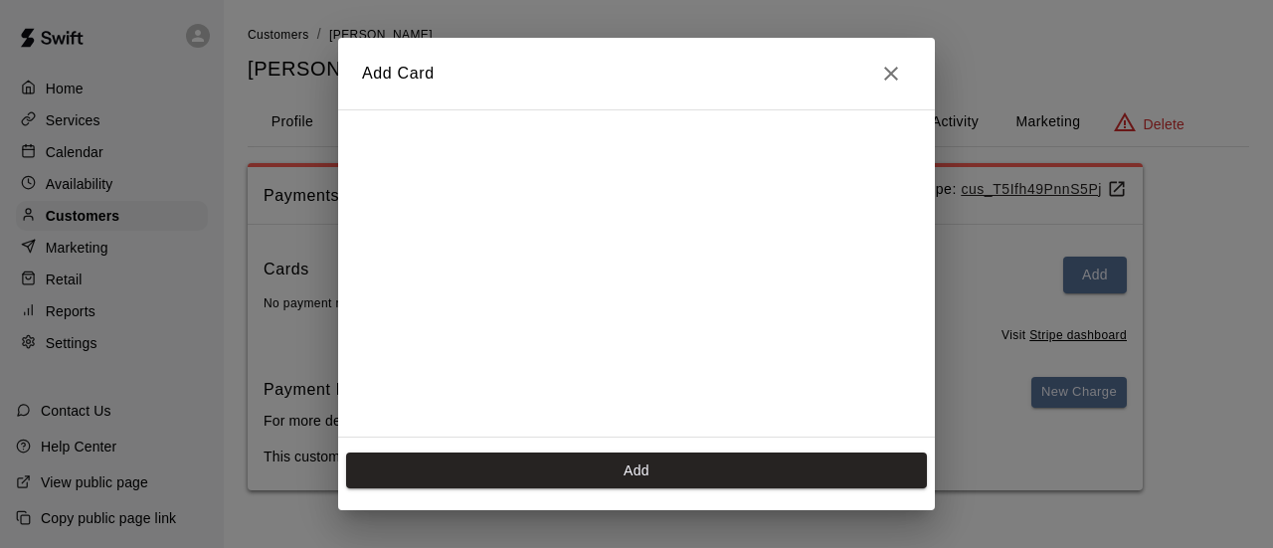
scroll to position [349, 0]
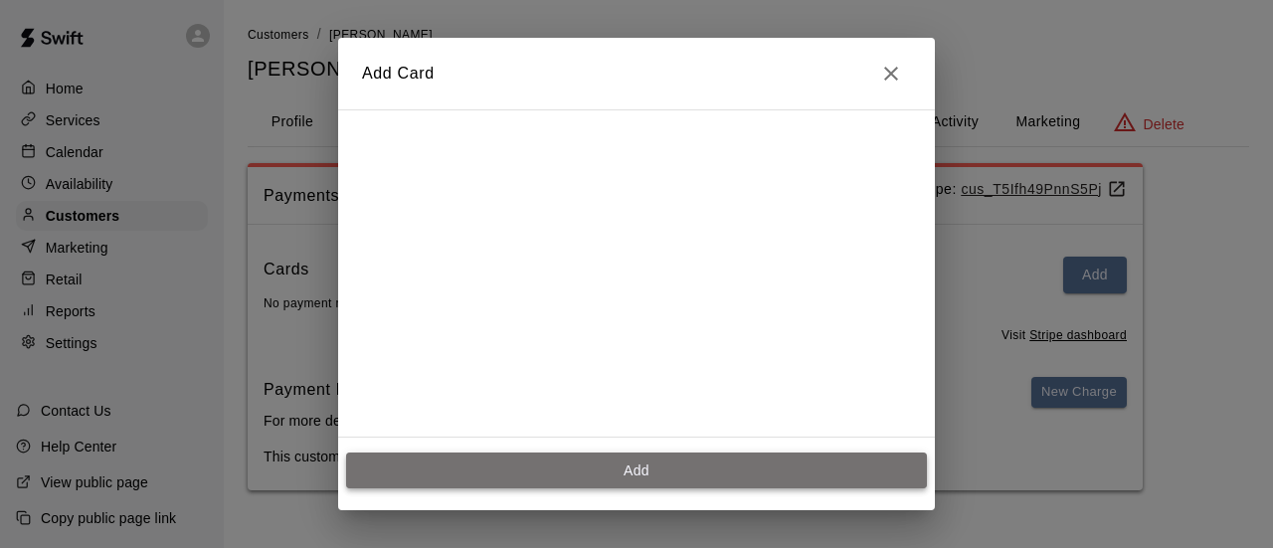
click at [637, 461] on button "Add" at bounding box center [636, 470] width 581 height 37
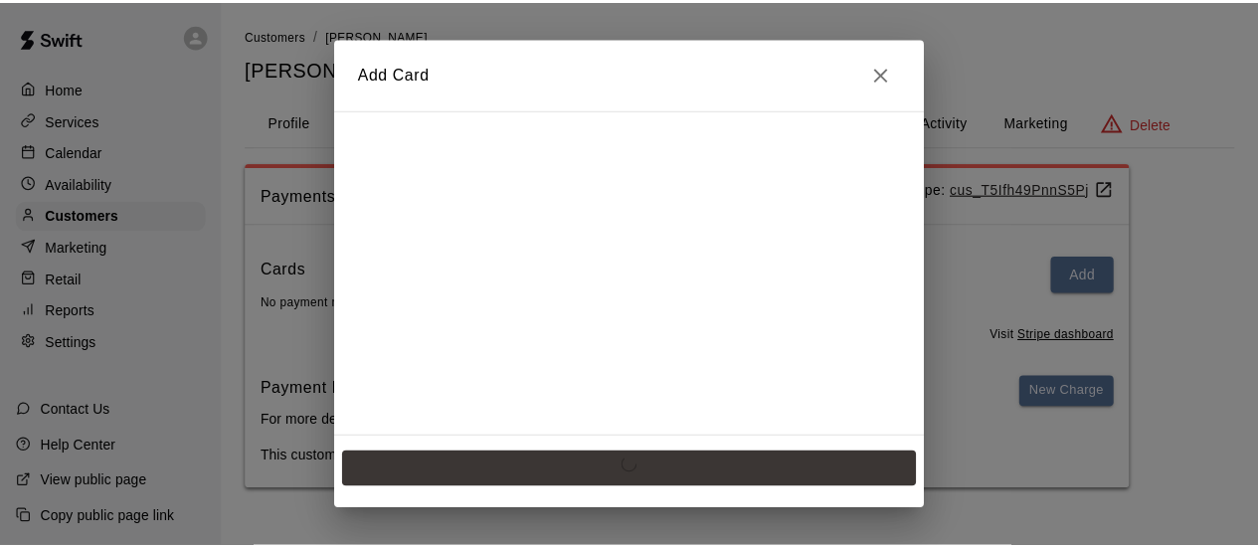
scroll to position [0, 0]
